Goal: Find specific fact: Find contact information

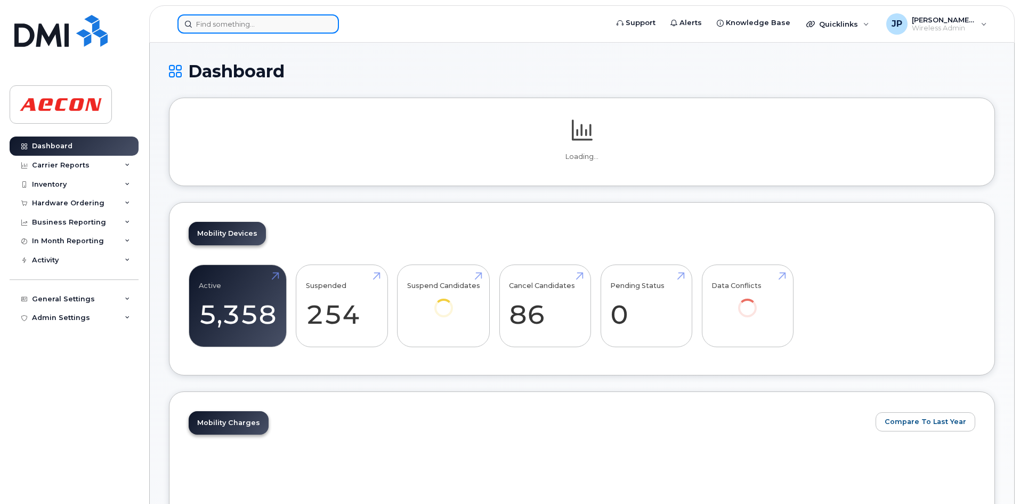
click at [250, 26] on input at bounding box center [259, 23] width 162 height 19
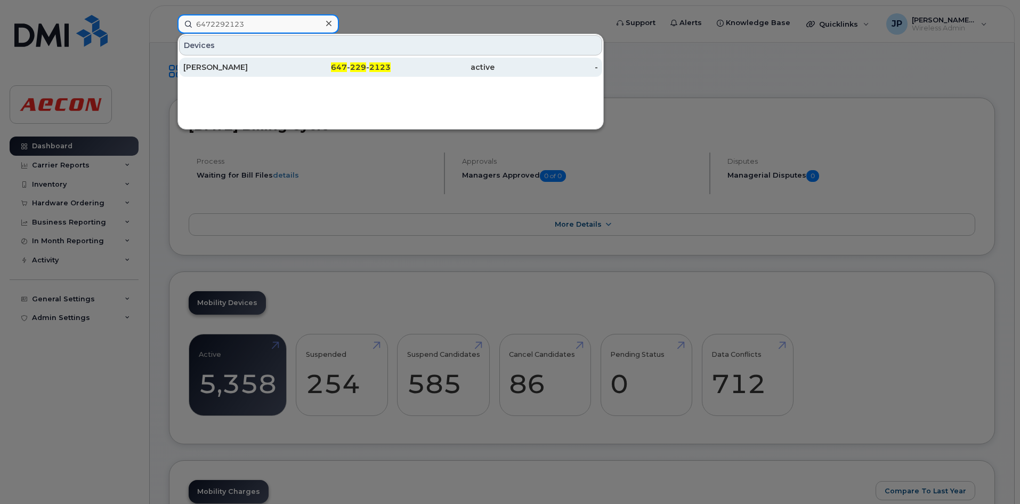
type input "6472292123"
click at [229, 65] on div "[PERSON_NAME]" at bounding box center [235, 67] width 104 height 11
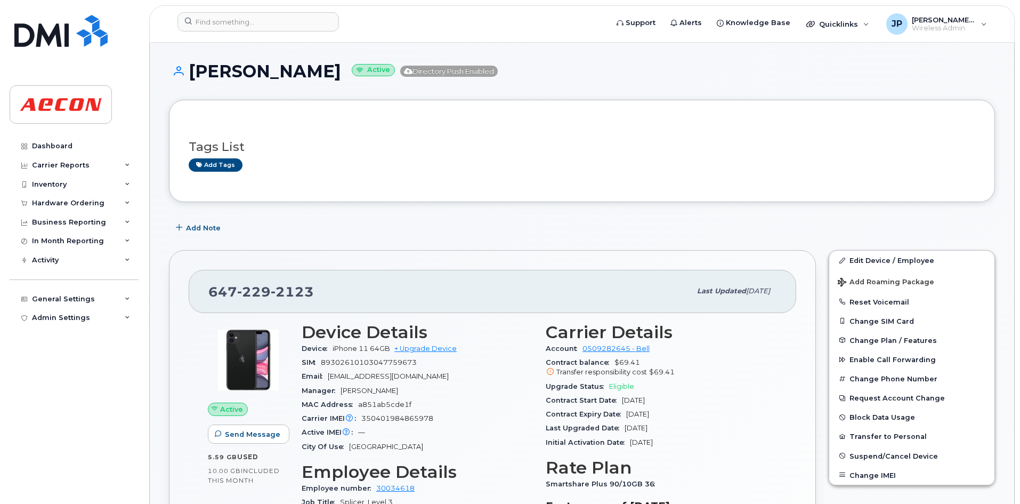
drag, startPoint x: 337, startPoint y: 73, endPoint x: 198, endPoint y: 61, distance: 139.6
copy h1 "[PERSON_NAME]"
